Goal: Transaction & Acquisition: Purchase product/service

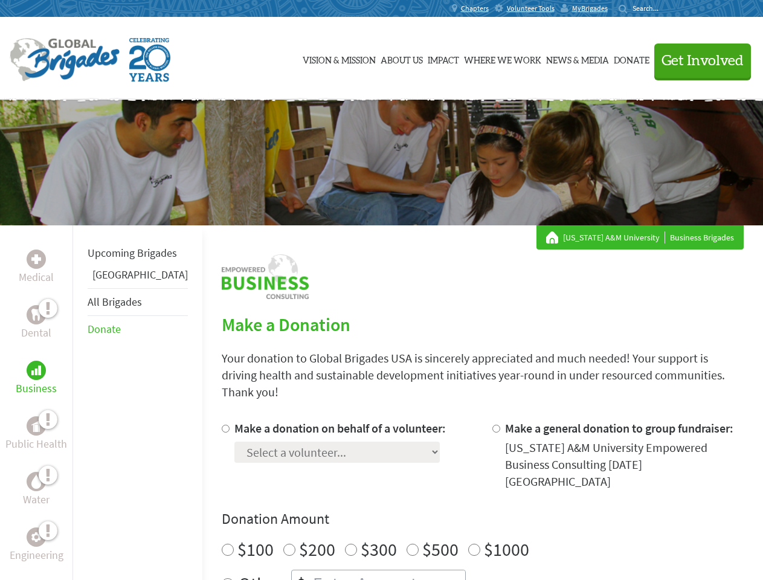
click at [667, 8] on div "Search for:" at bounding box center [643, 9] width 48 height 10
click at [697, 60] on span "Get Involved" at bounding box center [703, 61] width 82 height 15
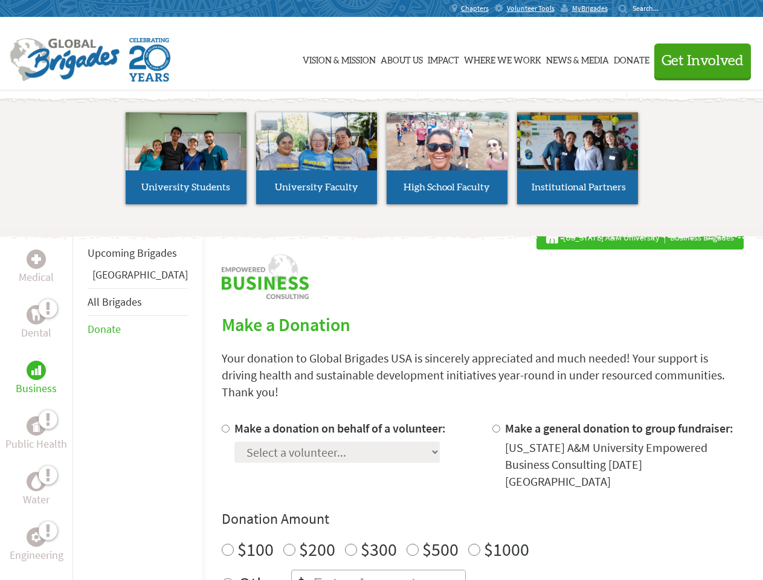
click at [382, 163] on li "High School Faculty" at bounding box center [447, 158] width 131 height 111
click at [80, 402] on div "Upcoming Brigades Greece All Brigades Donate" at bounding box center [138, 515] width 130 height 580
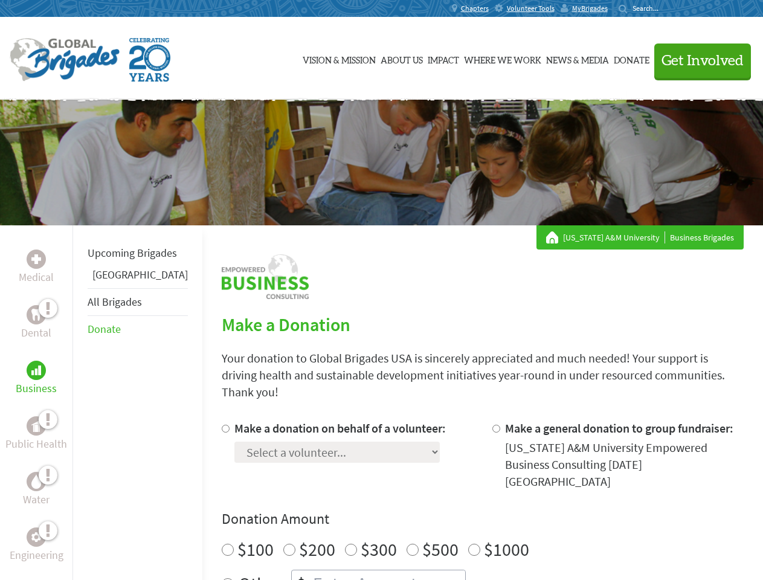
click at [462, 509] on h4 "Donation Amount" at bounding box center [483, 518] width 522 height 19
click at [222, 425] on input "Make a donation on behalf of a volunteer:" at bounding box center [226, 429] width 8 height 8
radio input "true"
click at [493, 425] on input "Make a general donation to group fundraiser:" at bounding box center [497, 429] width 8 height 8
radio input "true"
